Goal: Information Seeking & Learning: Compare options

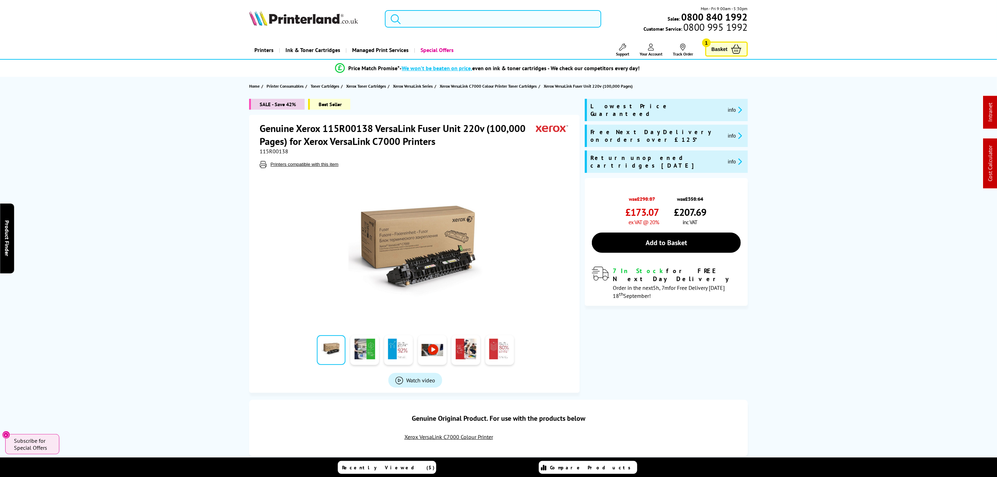
click at [435, 21] on input "search" at bounding box center [493, 18] width 216 height 17
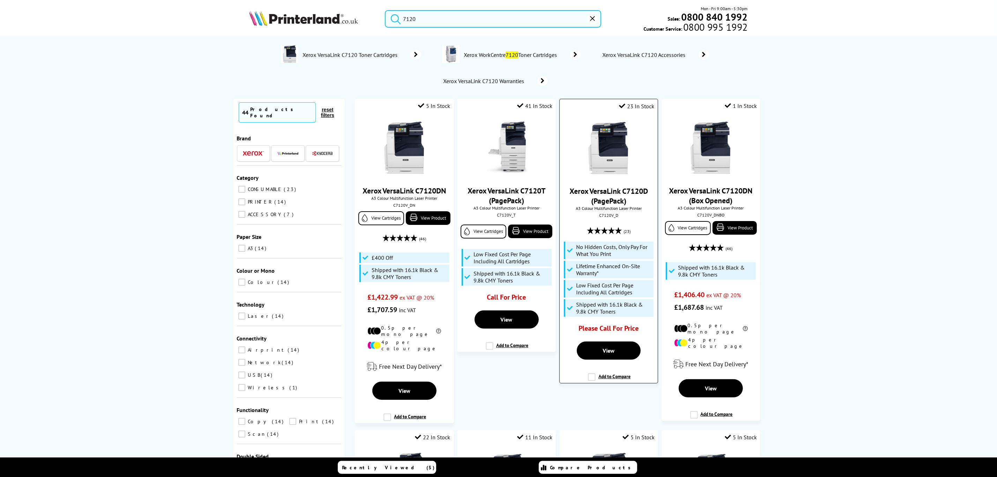
type input "7120"
click at [619, 145] on img at bounding box center [609, 148] width 52 height 52
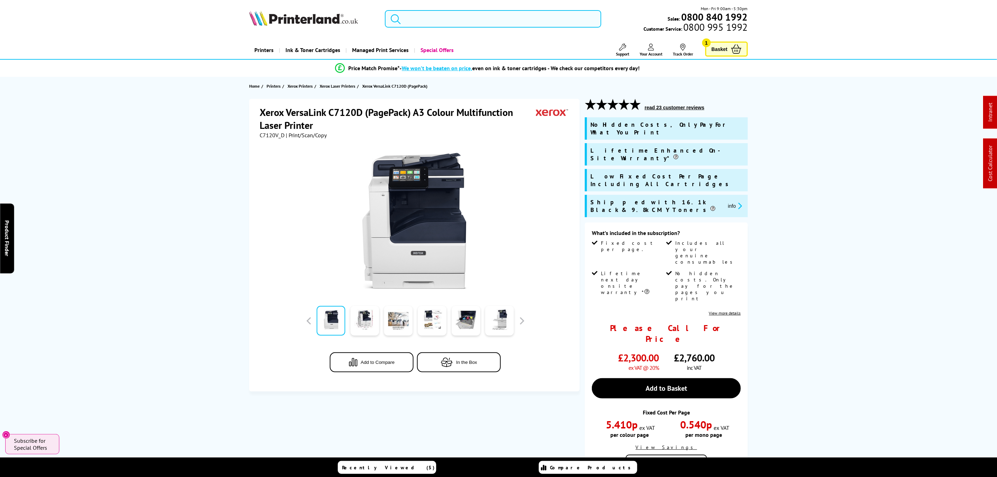
click at [458, 14] on input "search" at bounding box center [493, 18] width 216 height 17
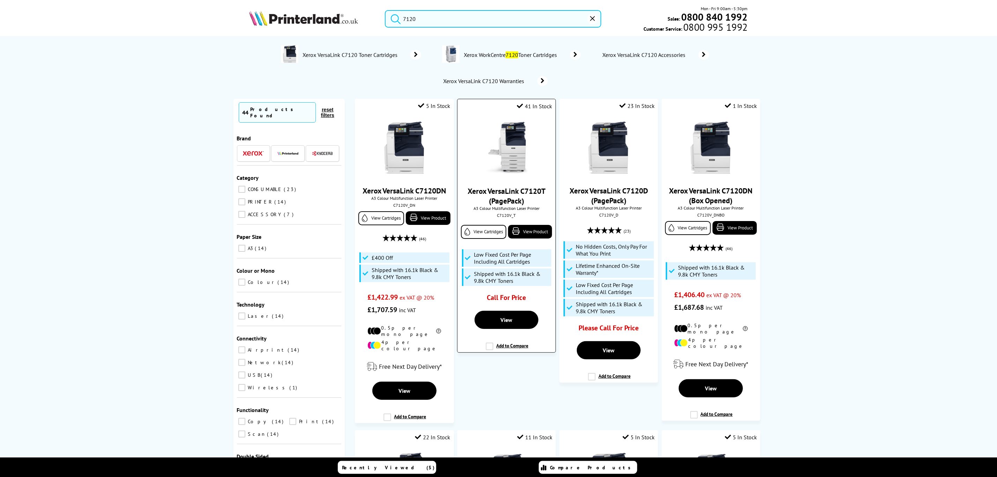
type input "7120"
click at [522, 166] on img at bounding box center [507, 148] width 52 height 52
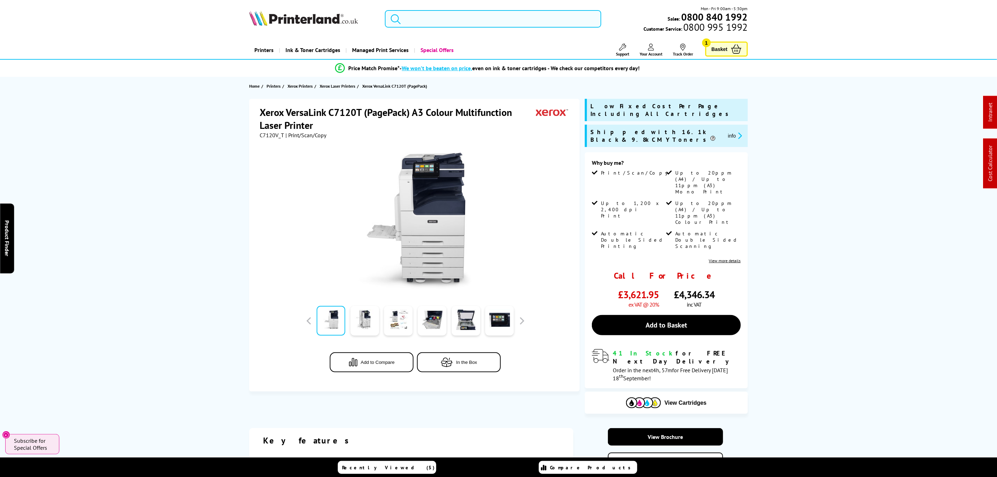
click at [529, 20] on input "search" at bounding box center [493, 18] width 216 height 17
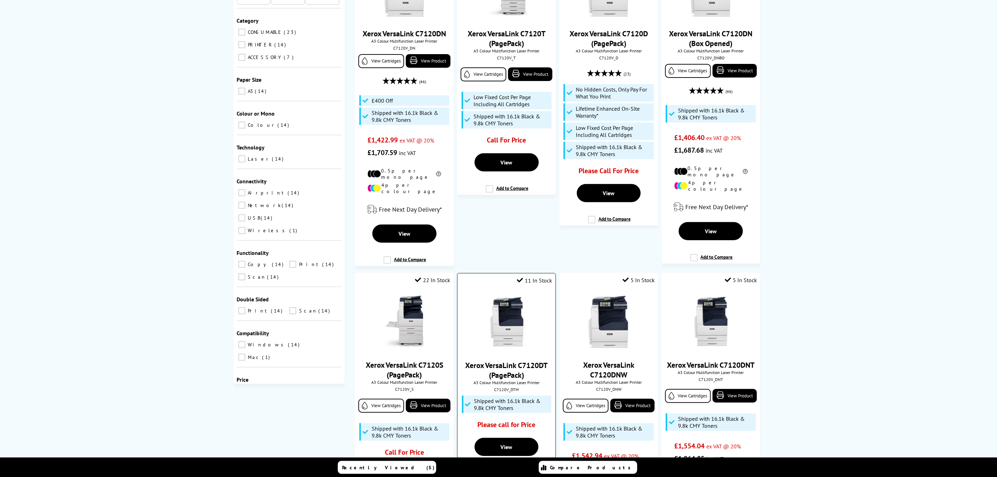
scroll to position [262, 0]
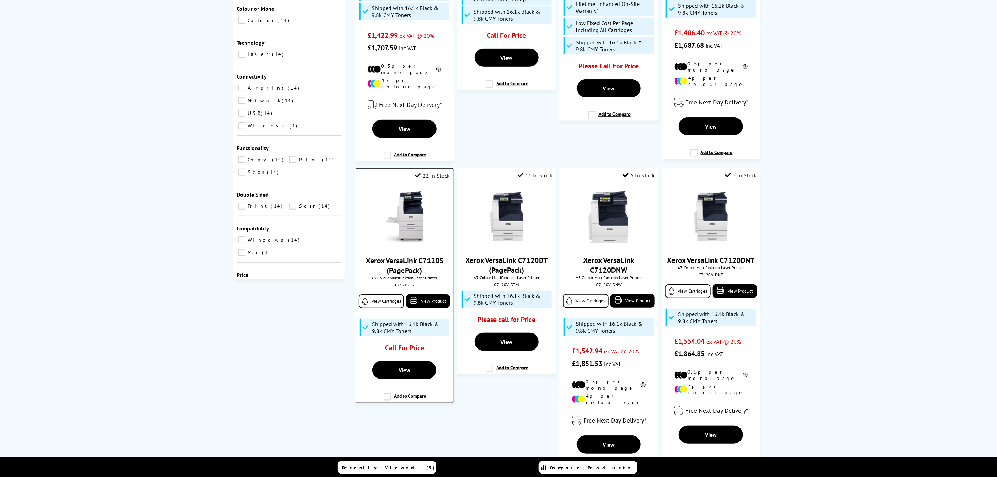
type input "7120"
click at [412, 222] on img at bounding box center [404, 217] width 52 height 52
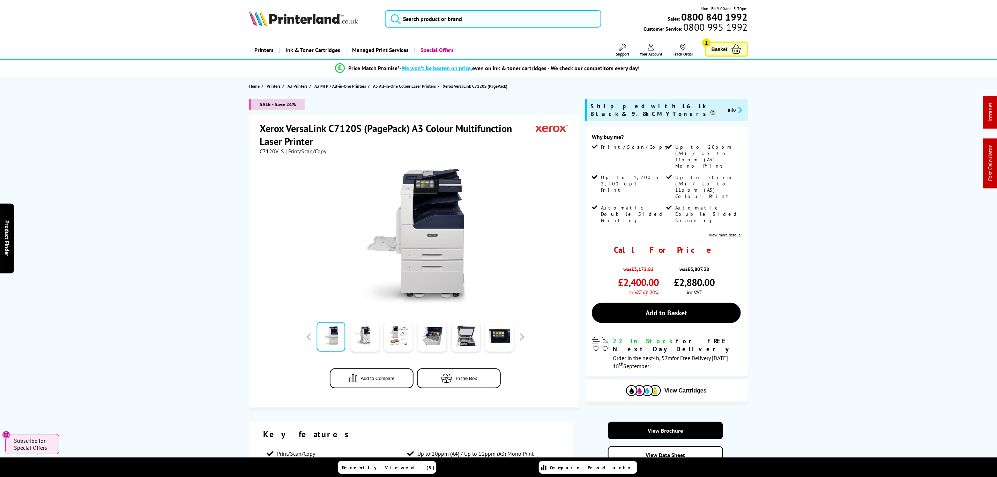
drag, startPoint x: 225, startPoint y: 314, endPoint x: 221, endPoint y: 153, distance: 161.3
click at [494, 18] on input "search" at bounding box center [493, 18] width 216 height 17
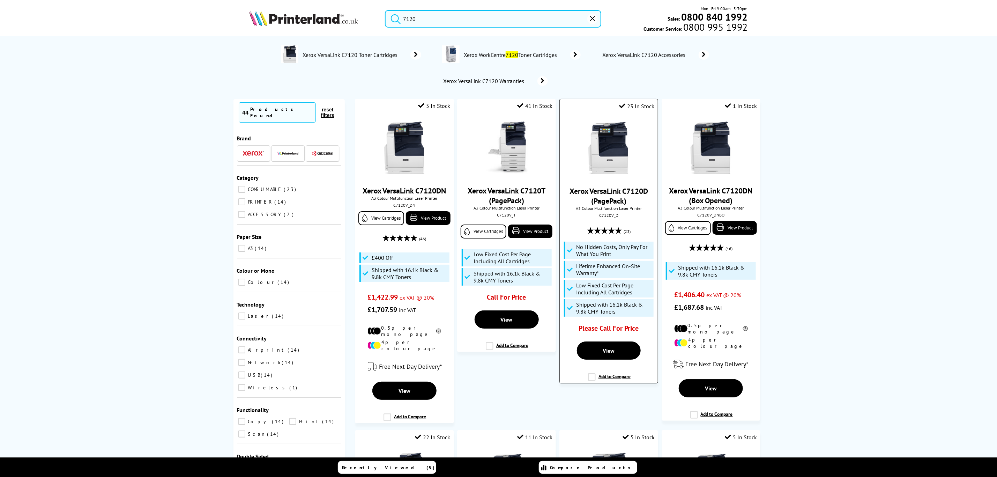
type input "7120"
click at [625, 156] on img at bounding box center [609, 148] width 52 height 52
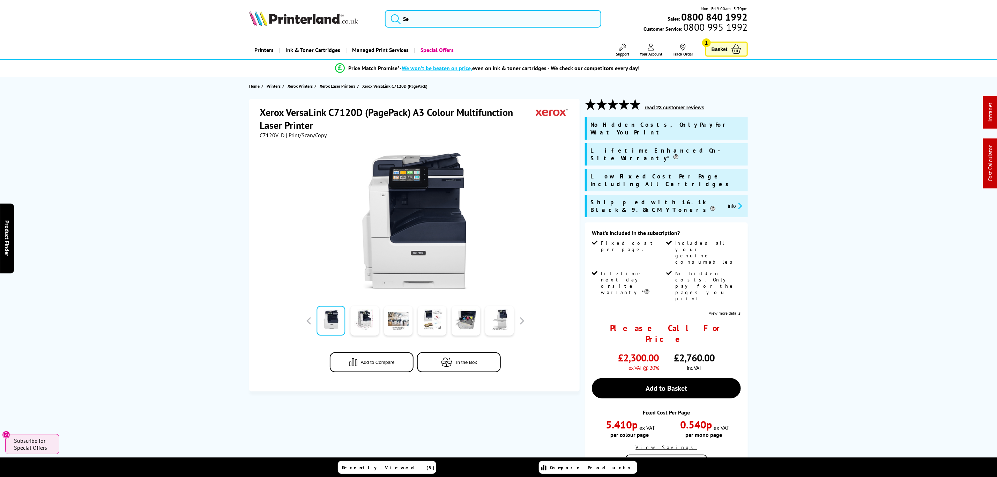
drag, startPoint x: 174, startPoint y: -12, endPoint x: 174, endPoint y: -17, distance: 4.6
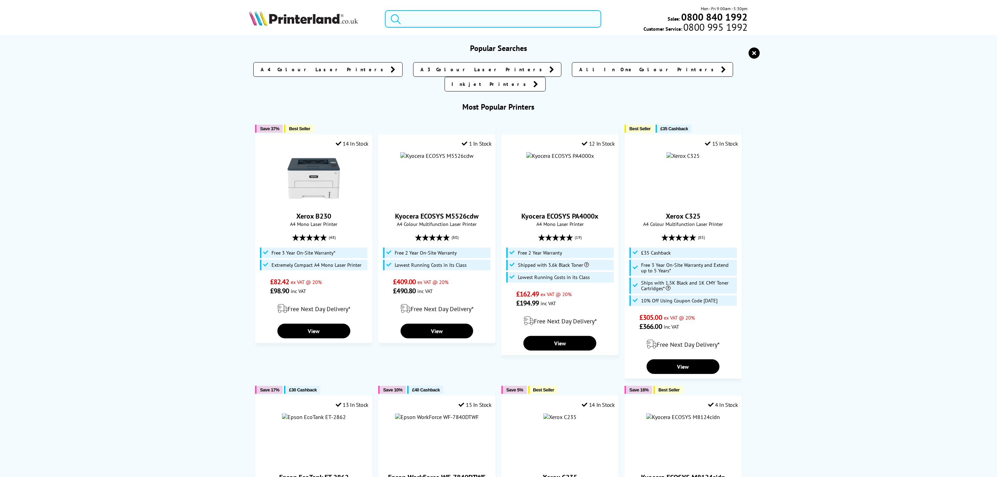
click at [466, 24] on input "search" at bounding box center [493, 18] width 216 height 17
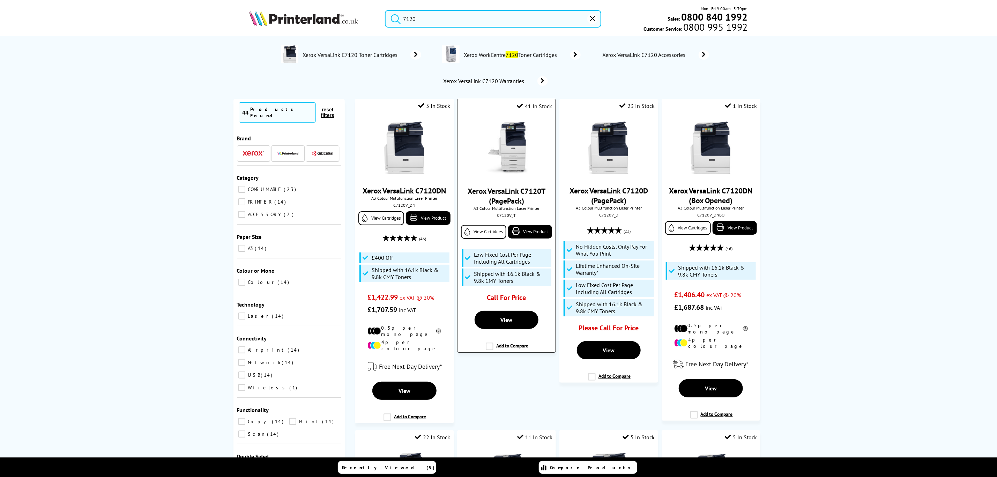
type input "7120"
click at [513, 145] on img at bounding box center [507, 148] width 52 height 52
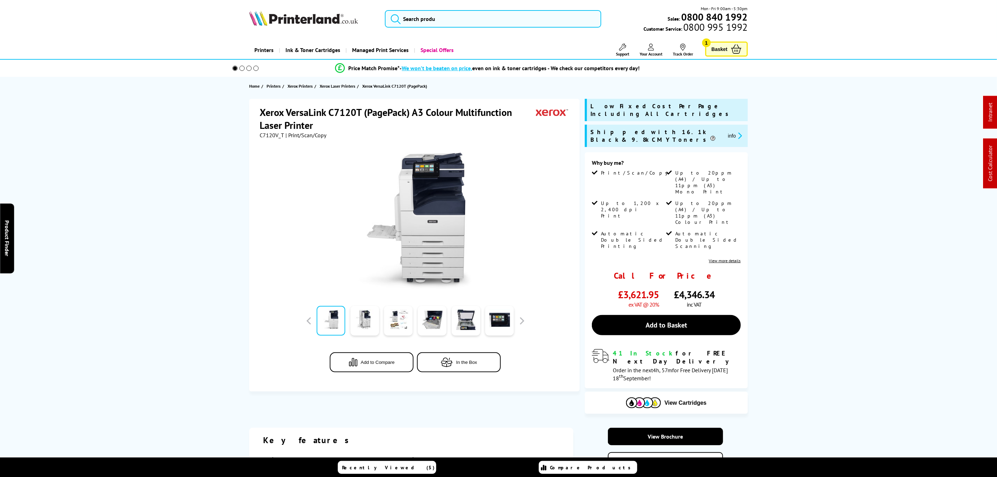
click at [267, 139] on div at bounding box center [415, 218] width 311 height 158
click at [270, 135] on span "C7120V_T" at bounding box center [272, 135] width 24 height 7
copy span "C7120V_T"
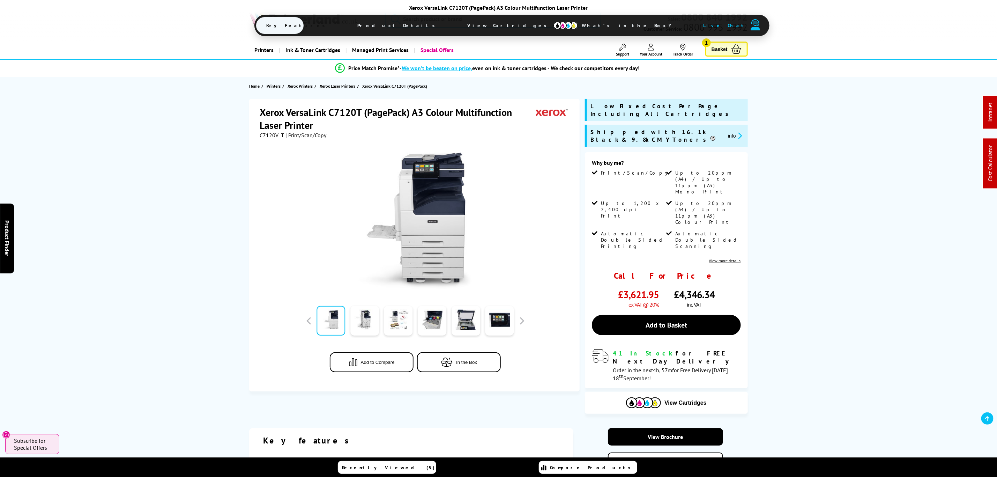
drag, startPoint x: 588, startPoint y: 114, endPoint x: 582, endPoint y: 12, distance: 102.8
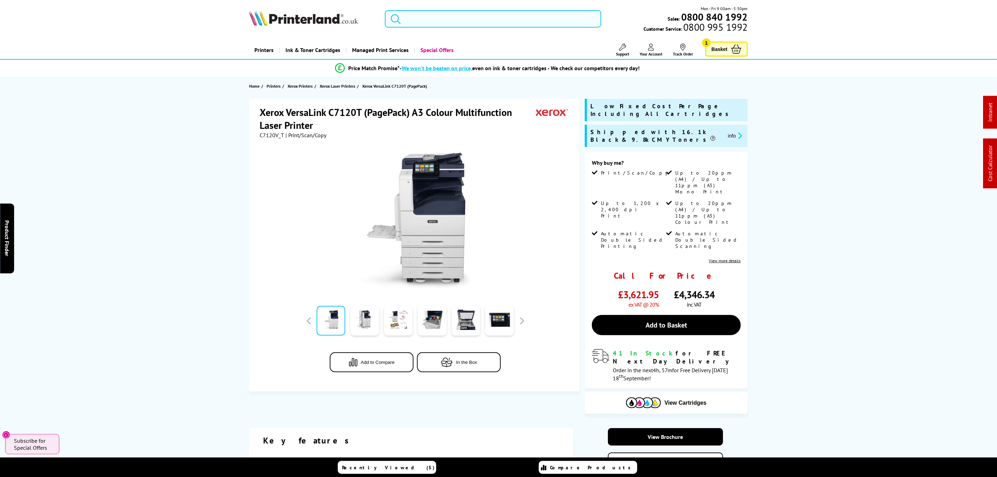
click at [552, 21] on input "search" at bounding box center [493, 18] width 216 height 17
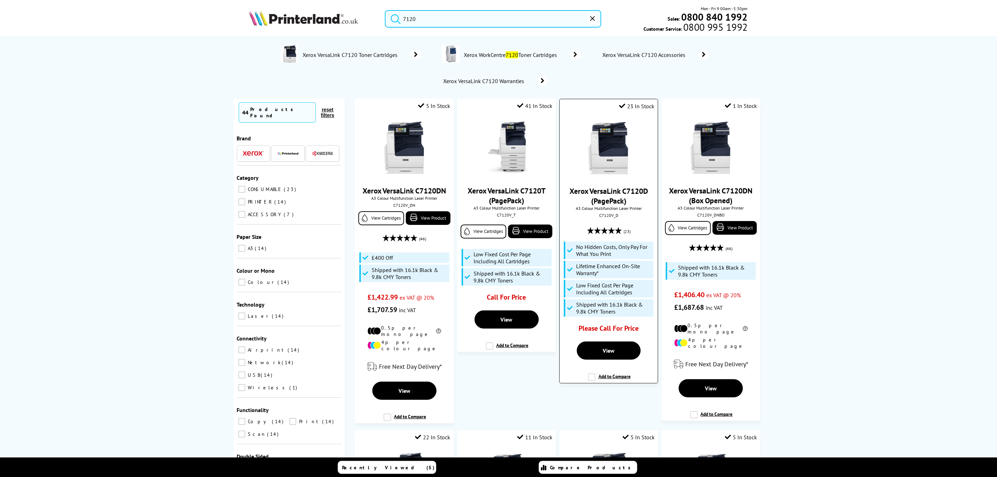
type input "7120"
click at [618, 157] on img at bounding box center [609, 148] width 52 height 52
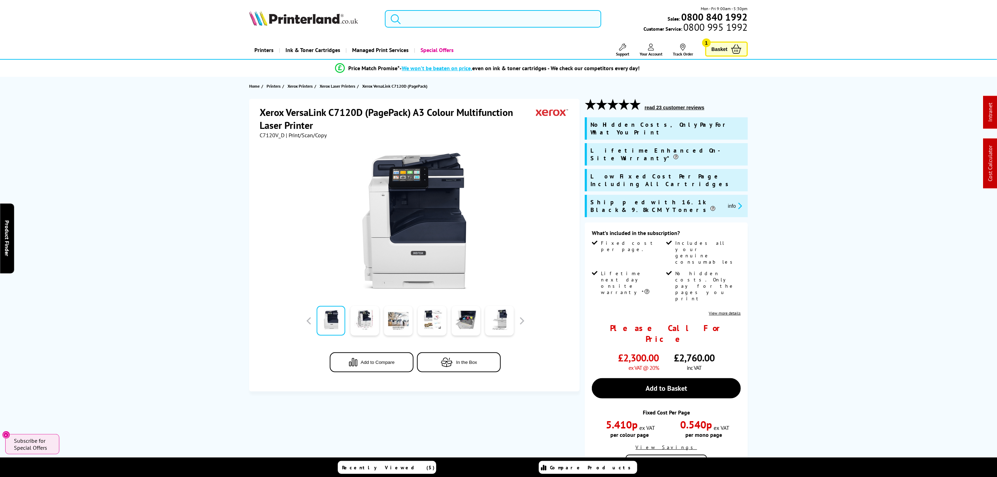
click at [540, 18] on input "search" at bounding box center [493, 18] width 216 height 17
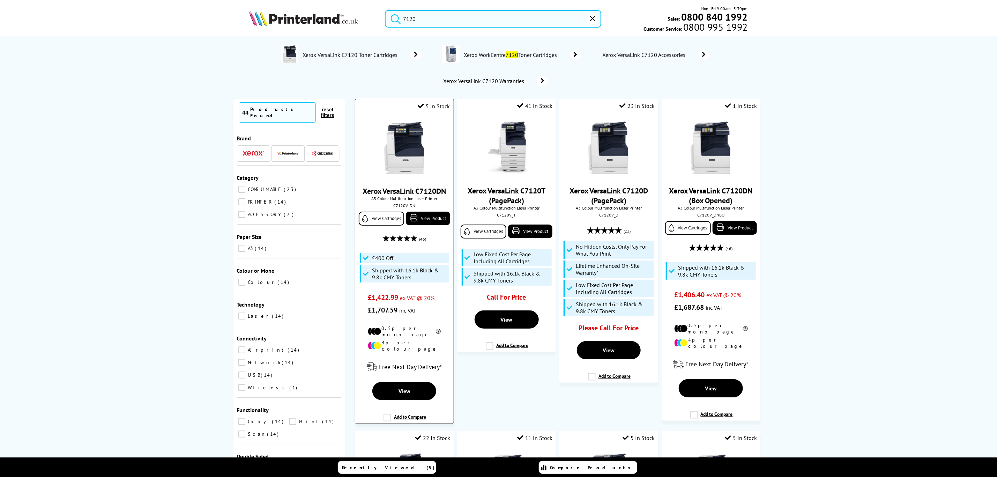
type input "7120"
click at [397, 153] on img at bounding box center [404, 148] width 52 height 52
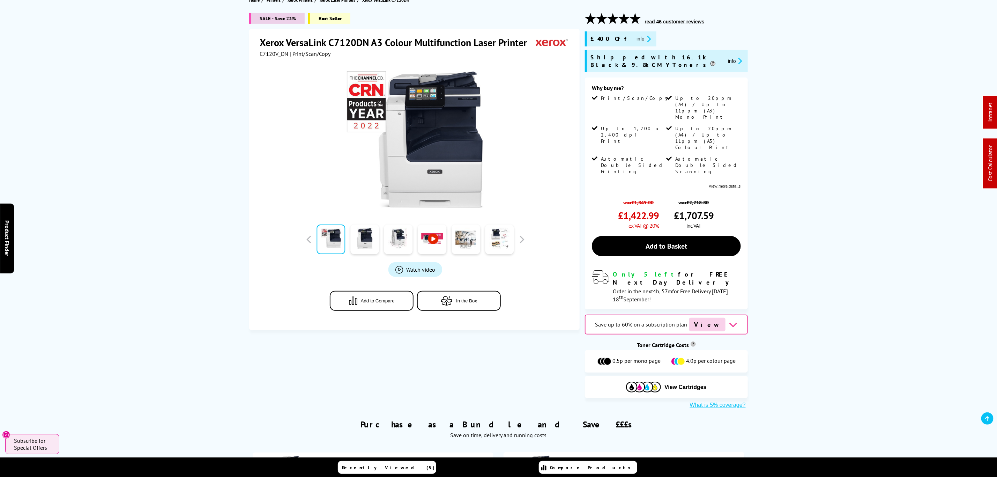
click at [718, 318] on span "View" at bounding box center [707, 325] width 36 height 14
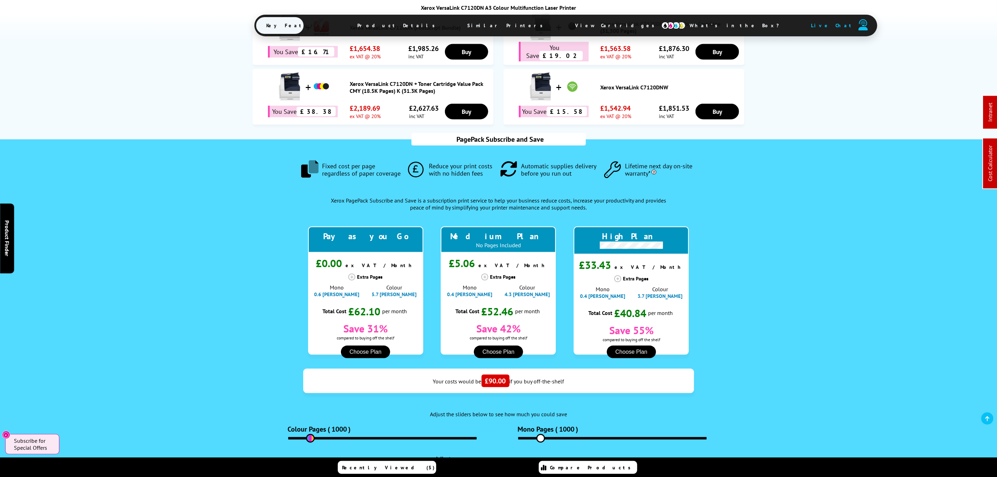
scroll to position [571, 0]
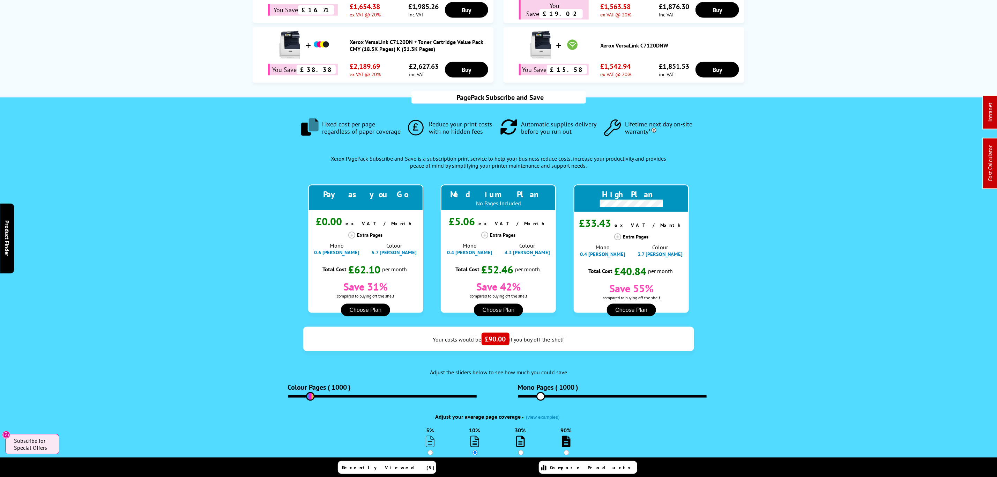
scroll to position [0, 0]
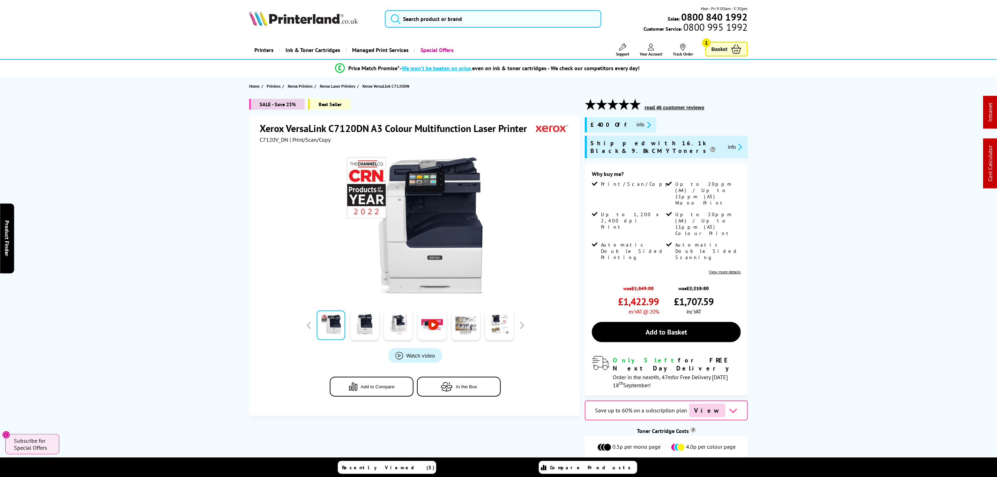
drag, startPoint x: 186, startPoint y: 111, endPoint x: 311, endPoint y: 53, distance: 137.9
click at [420, 15] on input "search" at bounding box center [493, 18] width 216 height 17
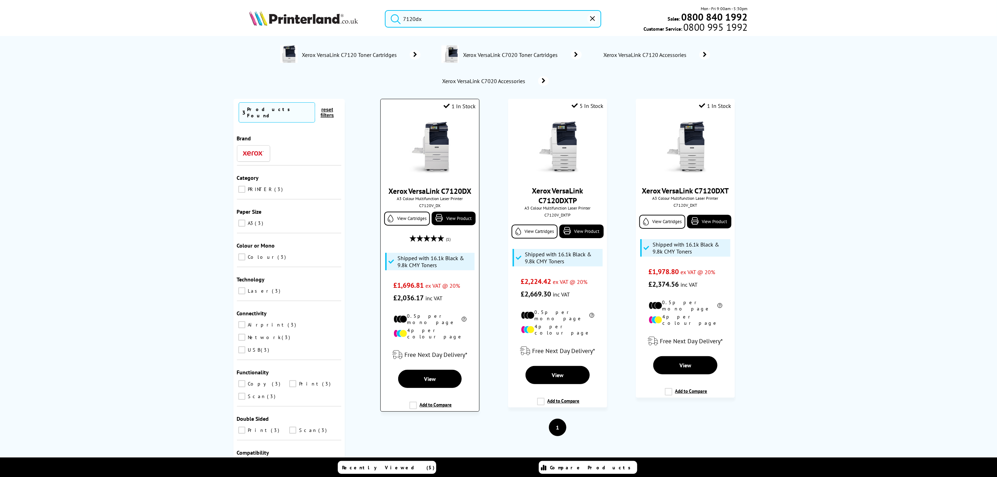
click at [431, 207] on div "C7120V_DX" at bounding box center [430, 205] width 88 height 5
copy div "C7120V_DX"
drag, startPoint x: 527, startPoint y: 21, endPoint x: 378, endPoint y: 44, distance: 150.5
click at [378, 44] on header "7120dx Mon - Fri 9:00am - 5:30pm Sales: 0800 840 1992 Customer Service: 0800 99…" at bounding box center [498, 30] width 997 height 60
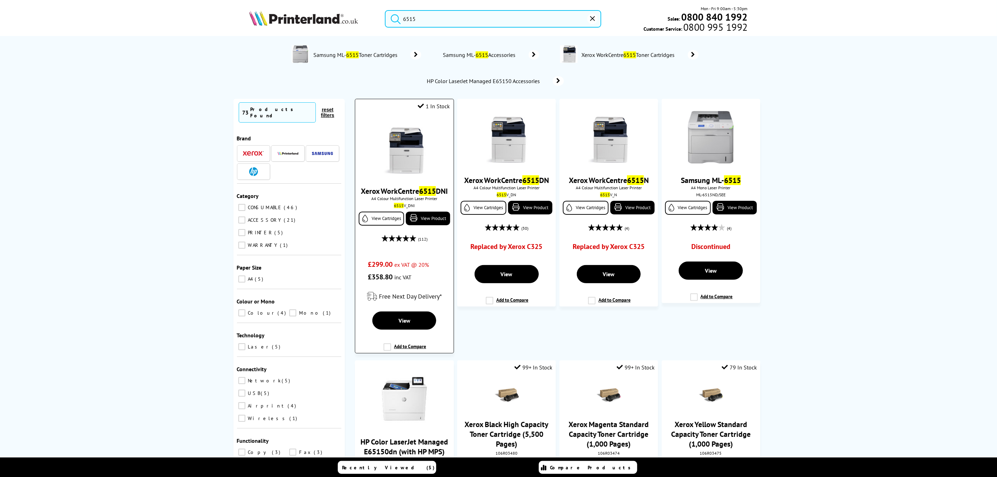
type input "6515"
click at [427, 149] on img at bounding box center [404, 148] width 52 height 52
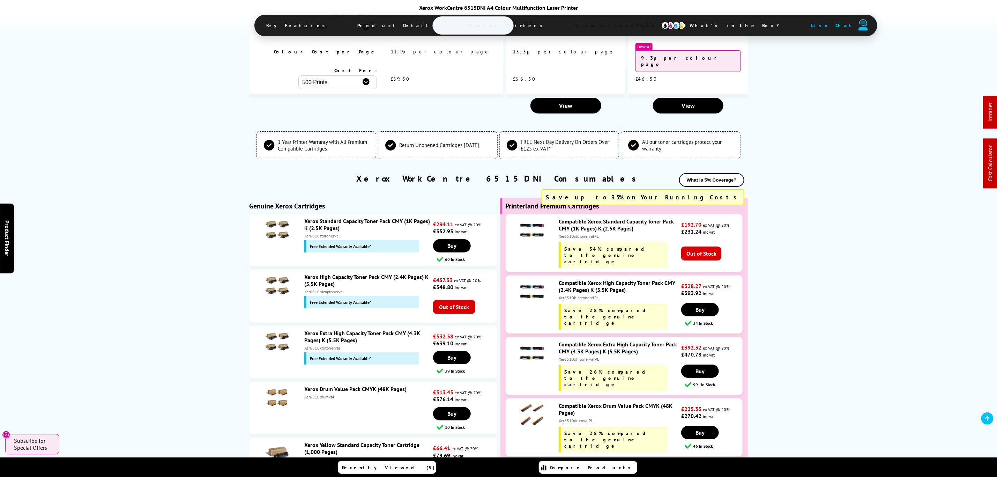
scroll to position [1963, 0]
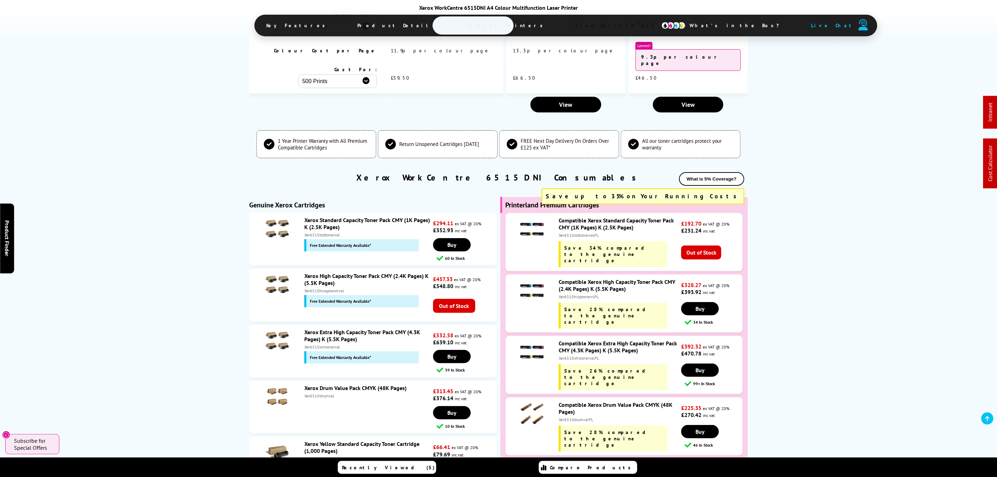
click at [585, 355] on div "Xer6510xhitonervalPL" at bounding box center [619, 357] width 121 height 5
copy div "Xer6510xhitonervalPL"
